Goal: Find specific page/section: Find specific page/section

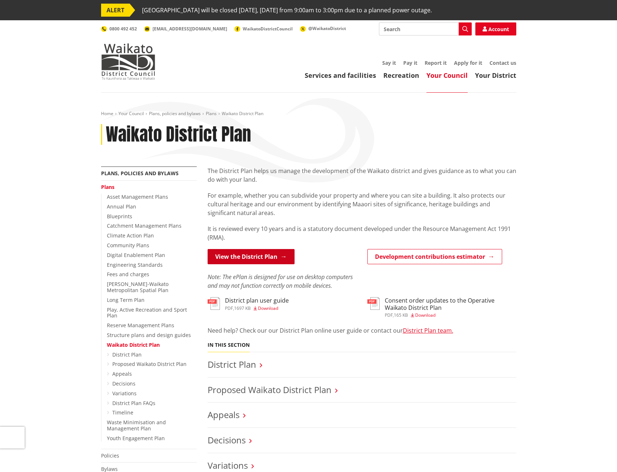
click at [268, 259] on link "View the District Plan" at bounding box center [251, 256] width 87 height 15
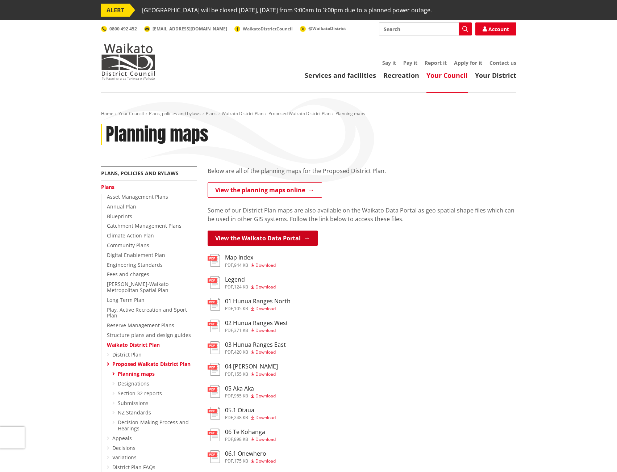
drag, startPoint x: 253, startPoint y: 234, endPoint x: 249, endPoint y: 234, distance: 4.8
click at [123, 58] on img at bounding box center [128, 61] width 54 height 36
